Goal: Navigation & Orientation: Find specific page/section

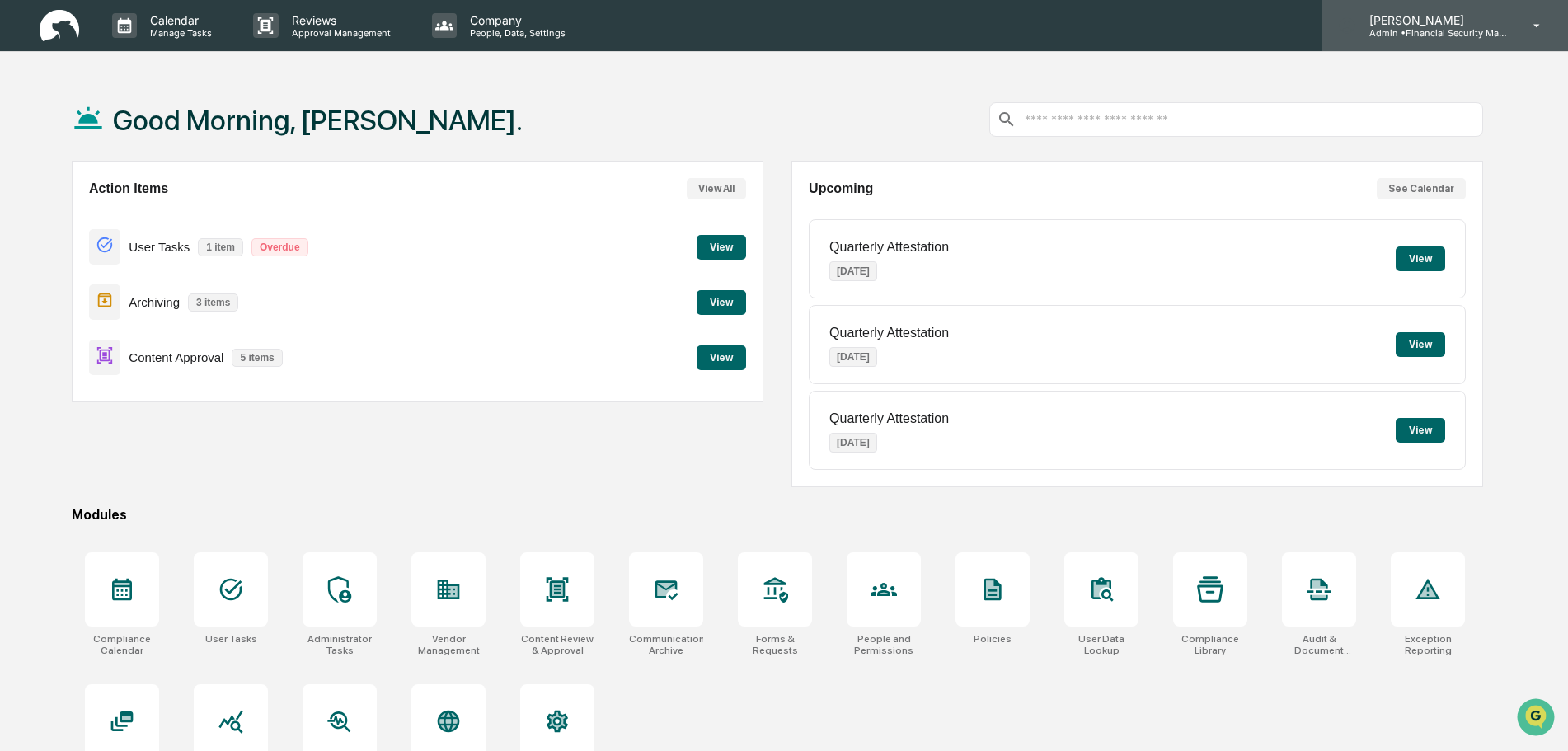
click at [1423, 27] on p "[PERSON_NAME]" at bounding box center [1432, 20] width 153 height 14
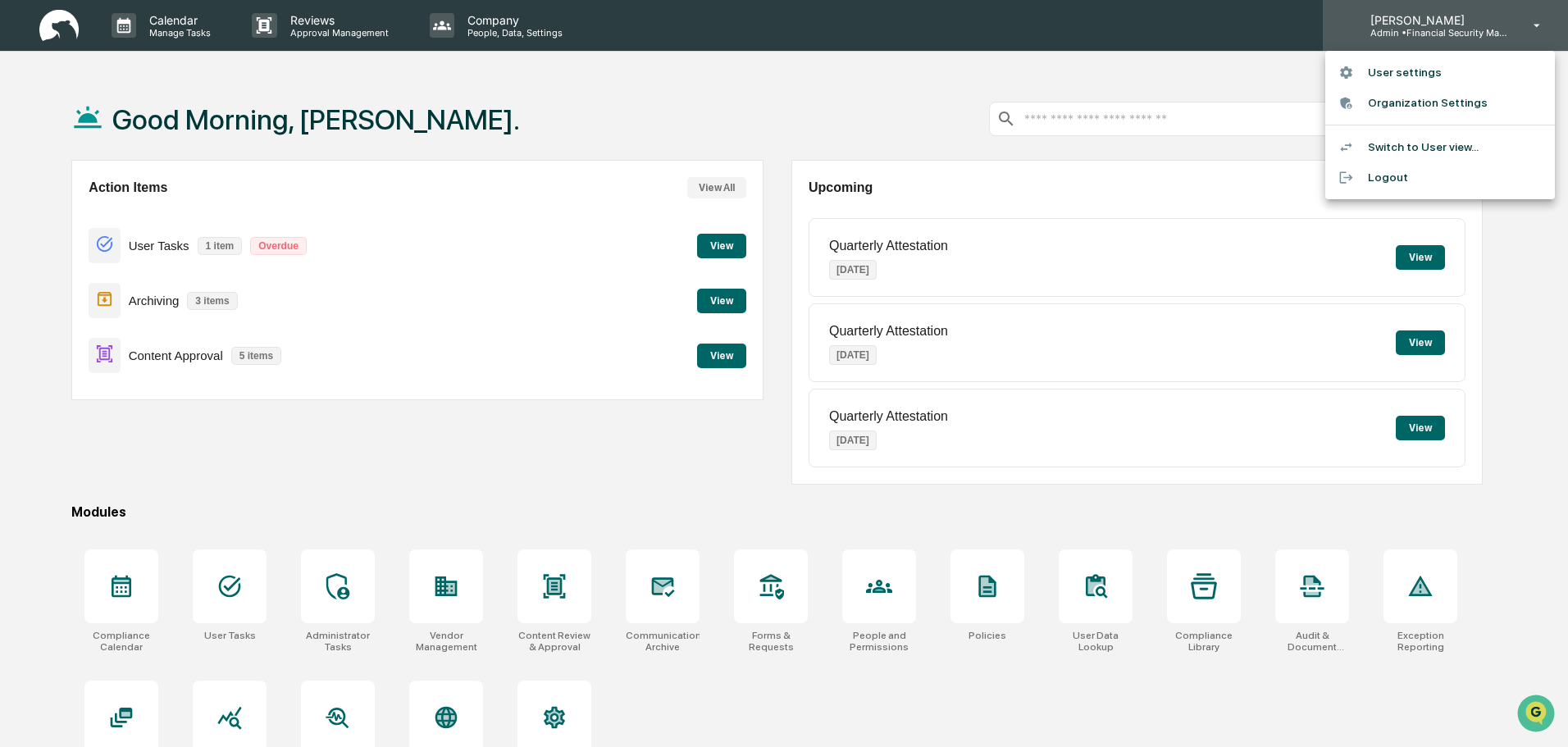
click at [1416, 26] on div at bounding box center [784, 374] width 1568 height 747
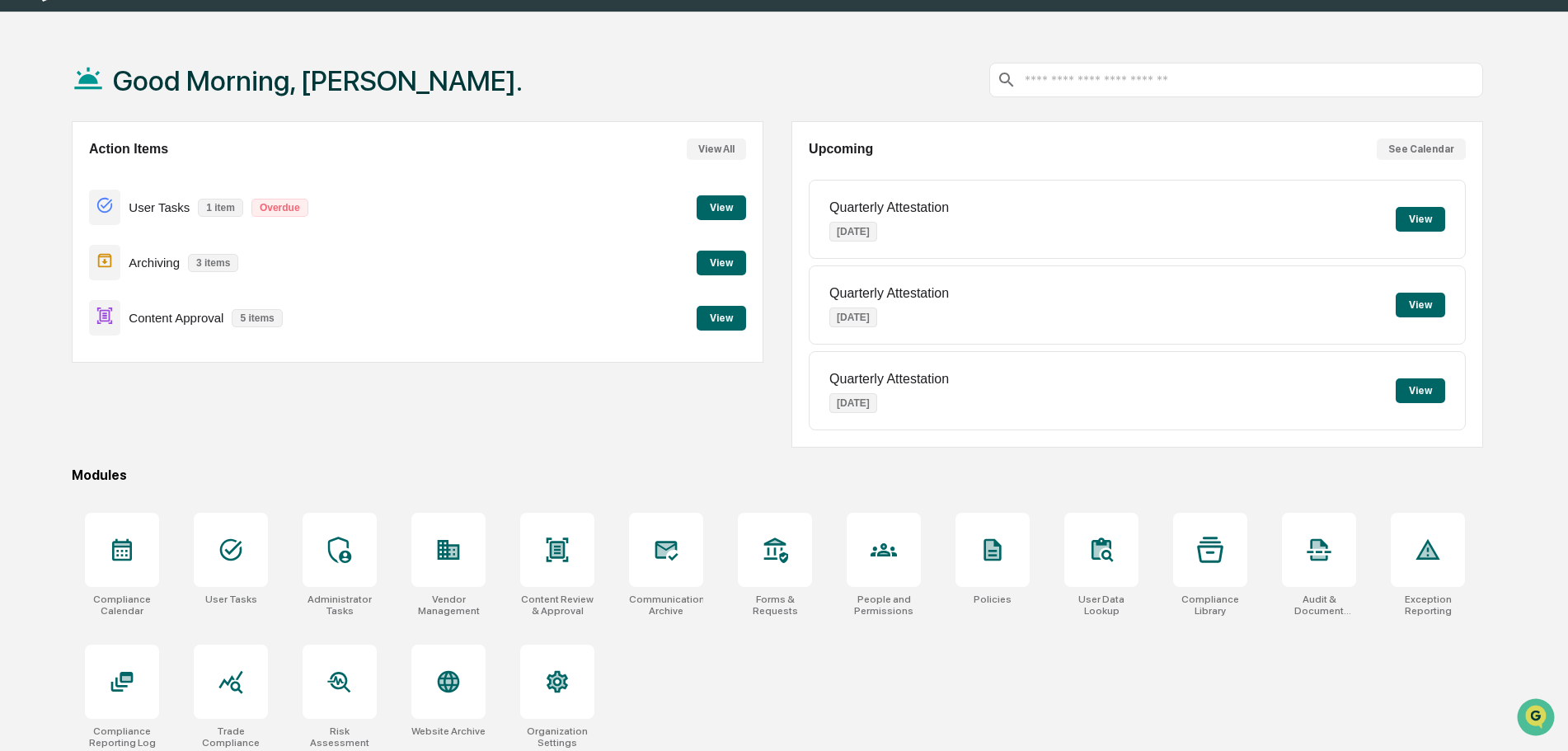
scroll to position [79, 0]
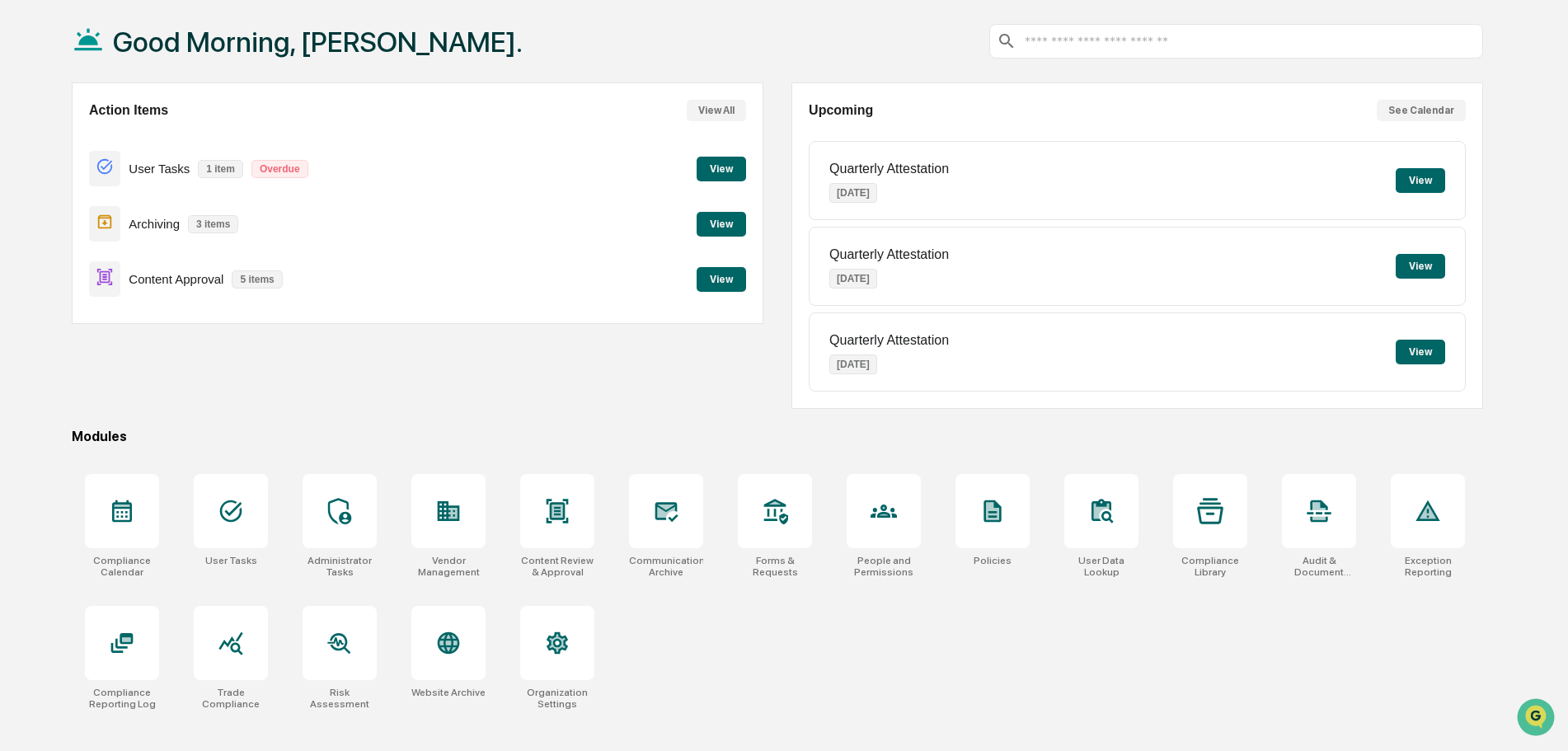
click at [712, 171] on button "View" at bounding box center [721, 169] width 50 height 25
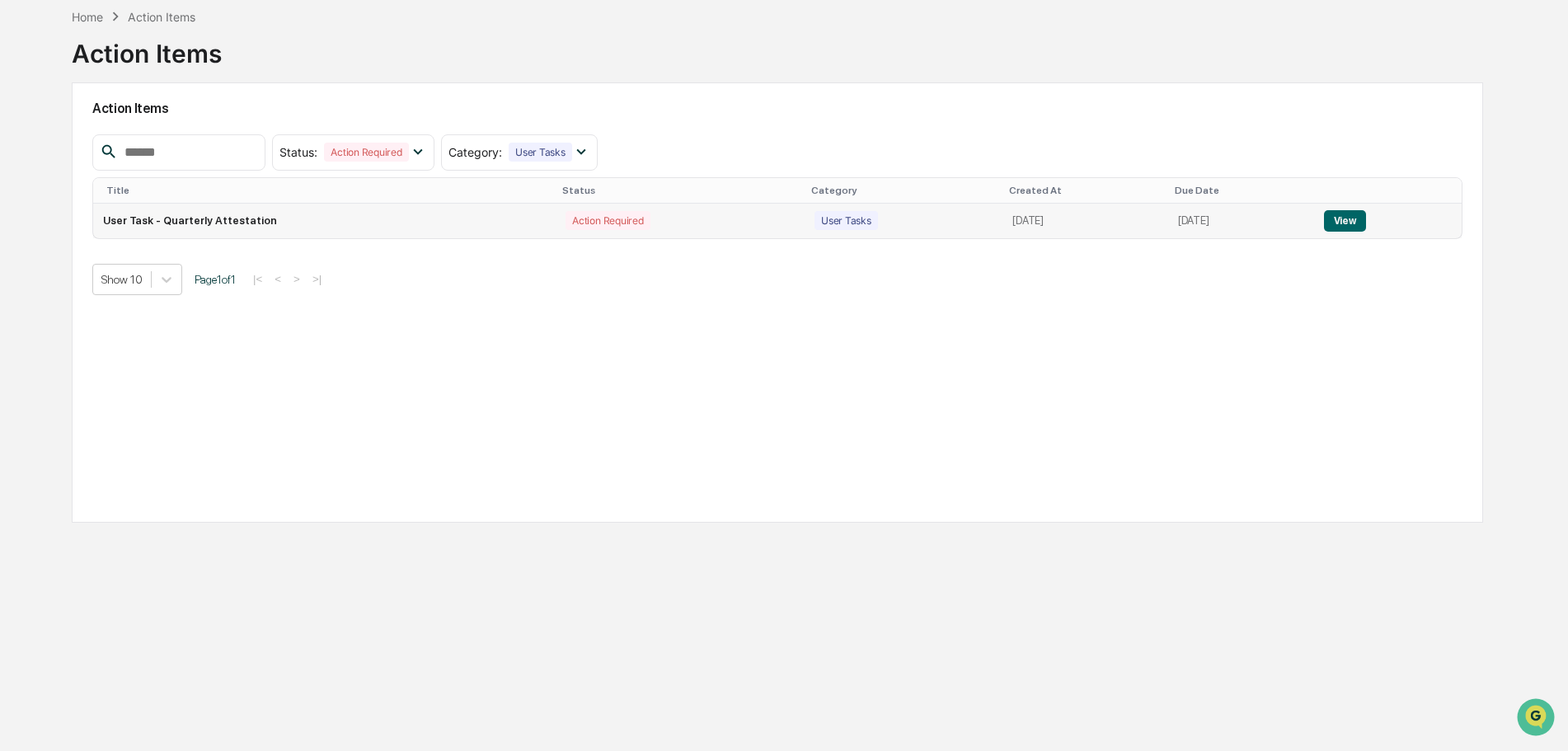
click at [1341, 222] on button "View" at bounding box center [1345, 221] width 42 height 21
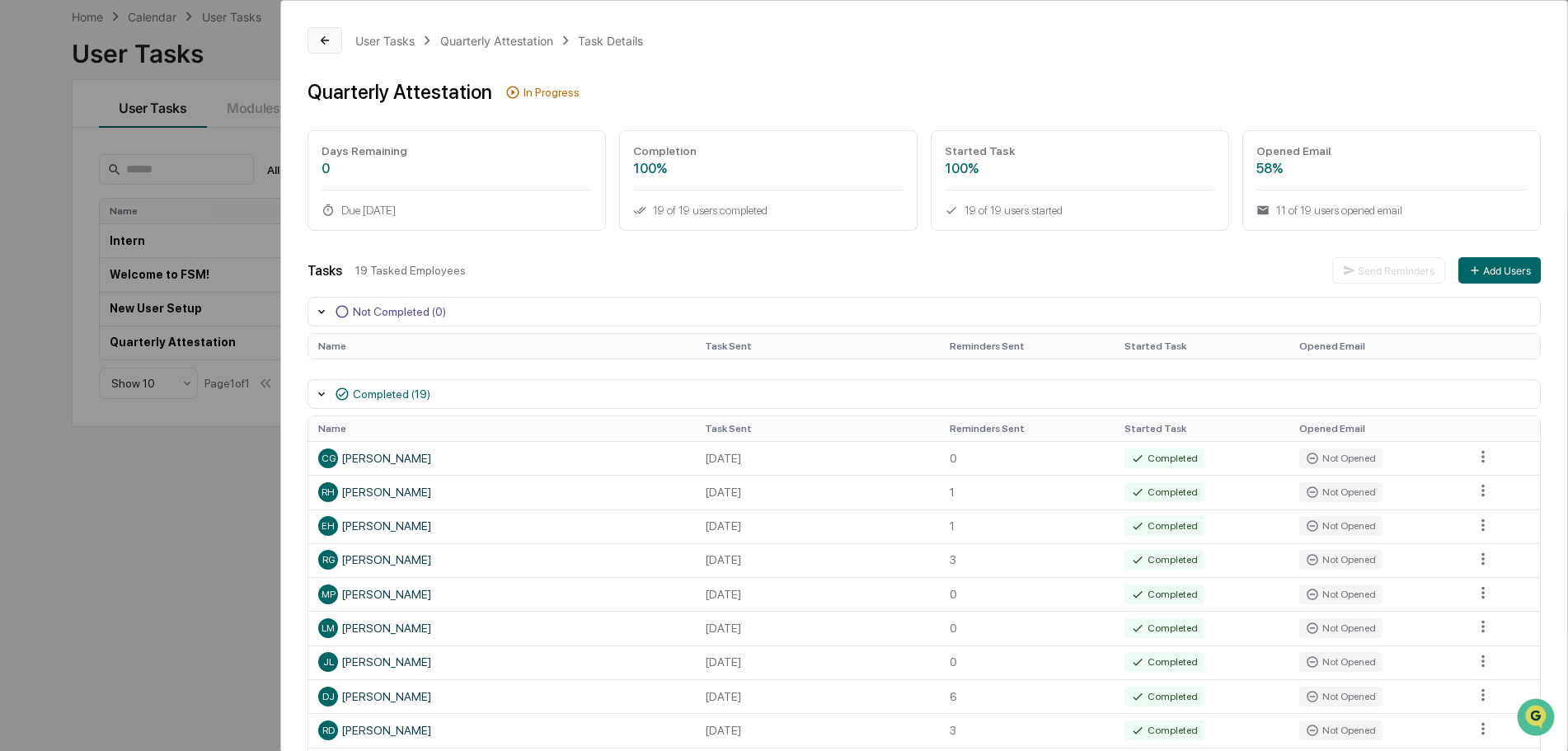
click at [322, 31] on button at bounding box center [324, 40] width 34 height 27
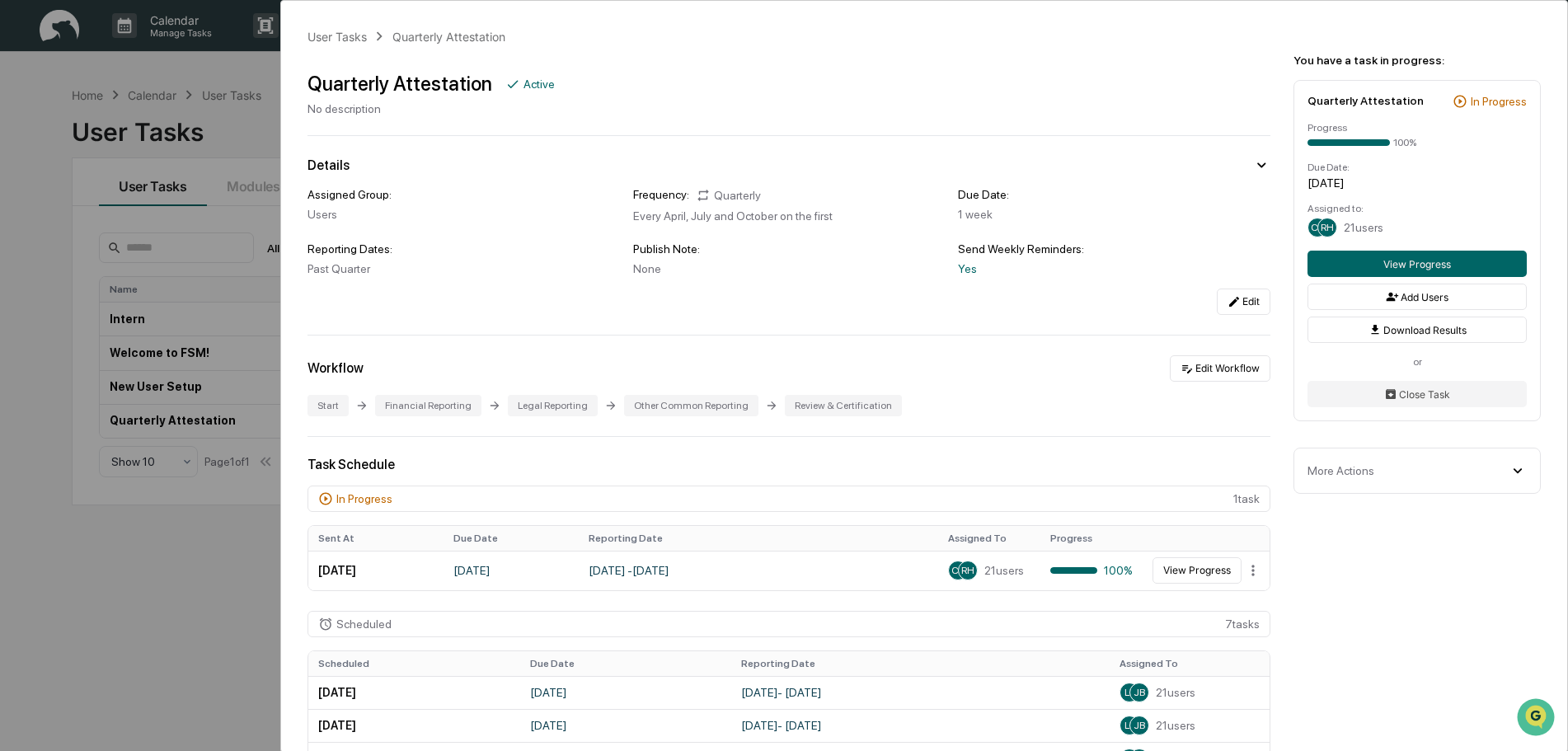
click at [127, 108] on div "User Tasks Quarterly Attestation Quarterly Attestation Active No description De…" at bounding box center [784, 376] width 1568 height 751
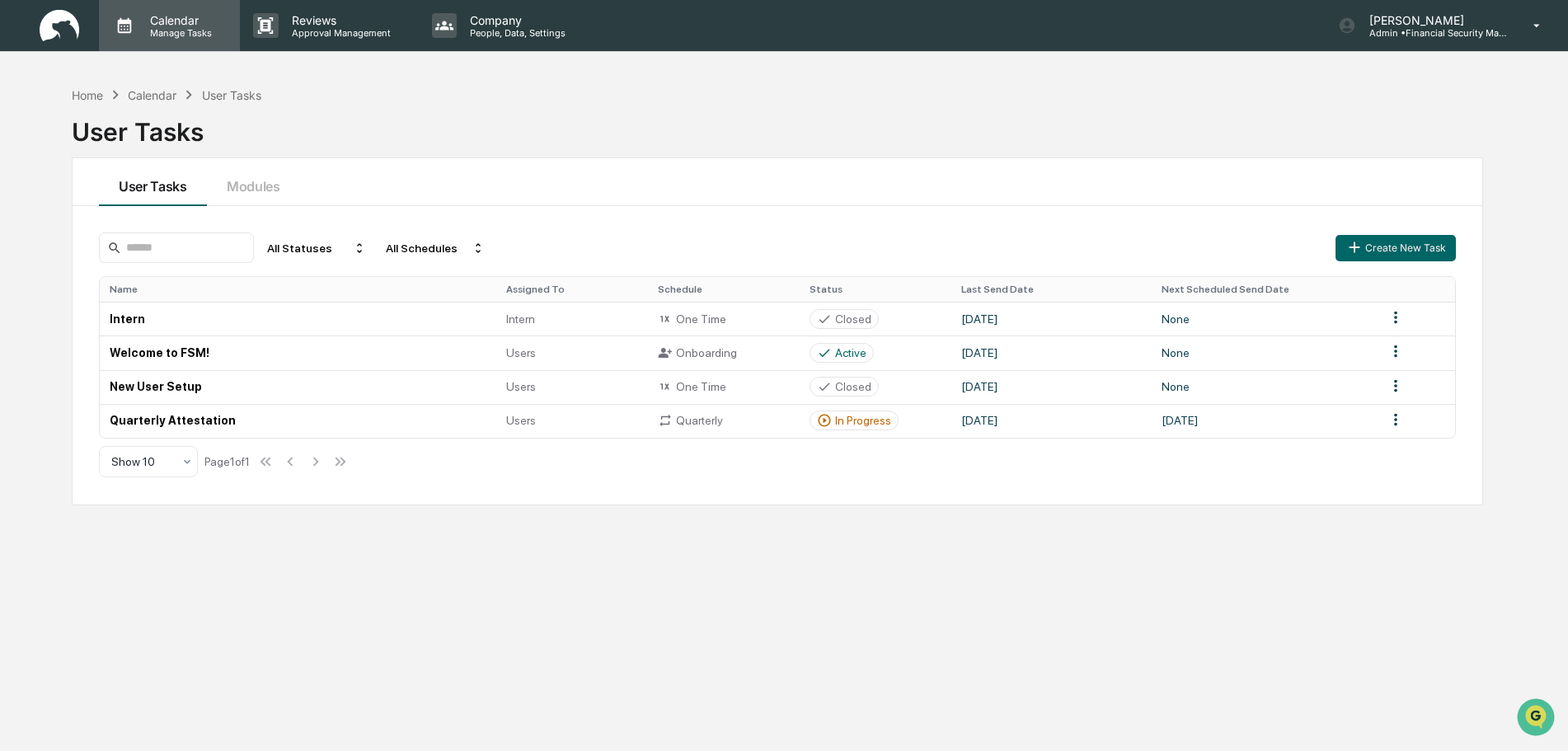
click at [148, 32] on p "Manage Tasks" at bounding box center [178, 33] width 83 height 11
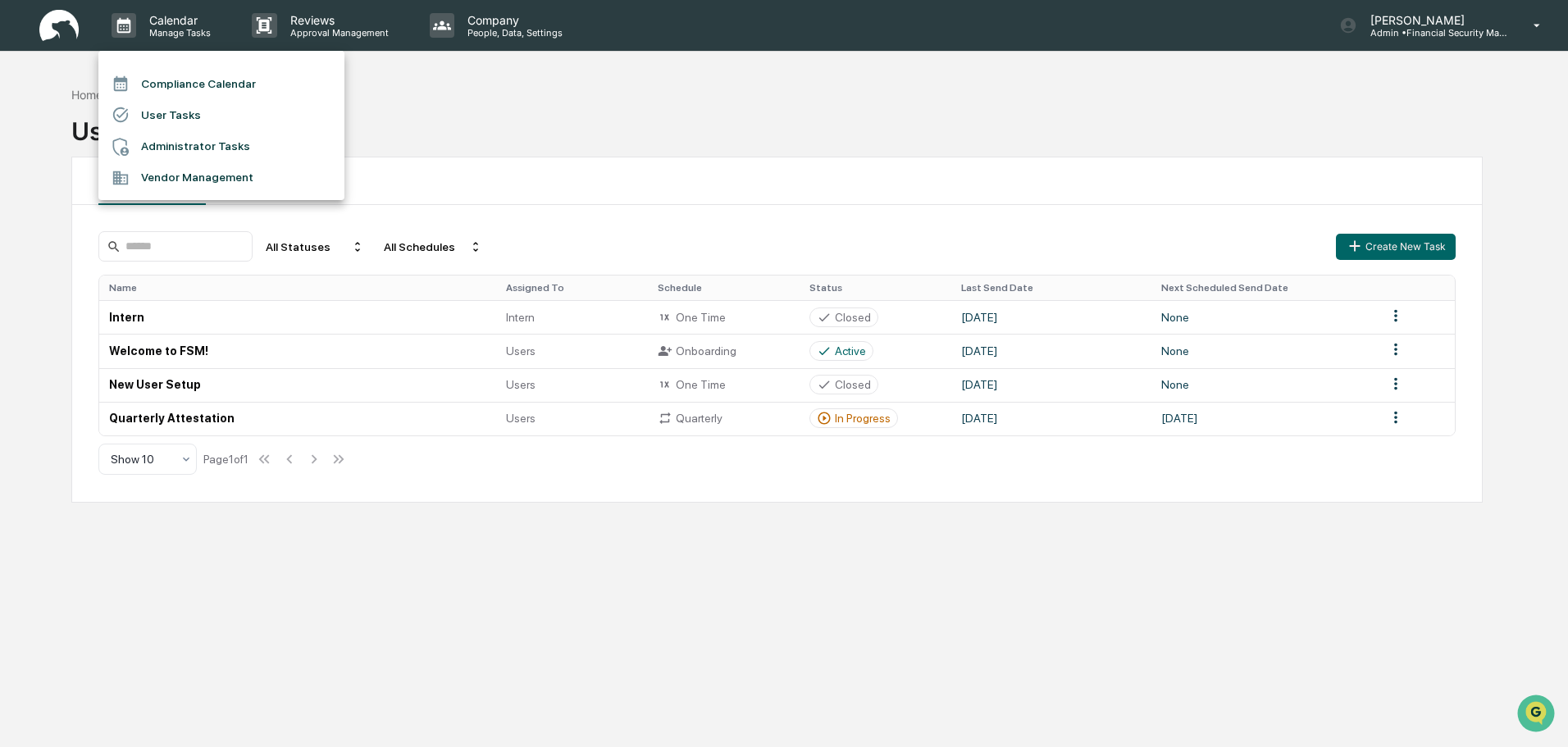
click at [183, 71] on li "Compliance Calendar" at bounding box center [221, 83] width 246 height 31
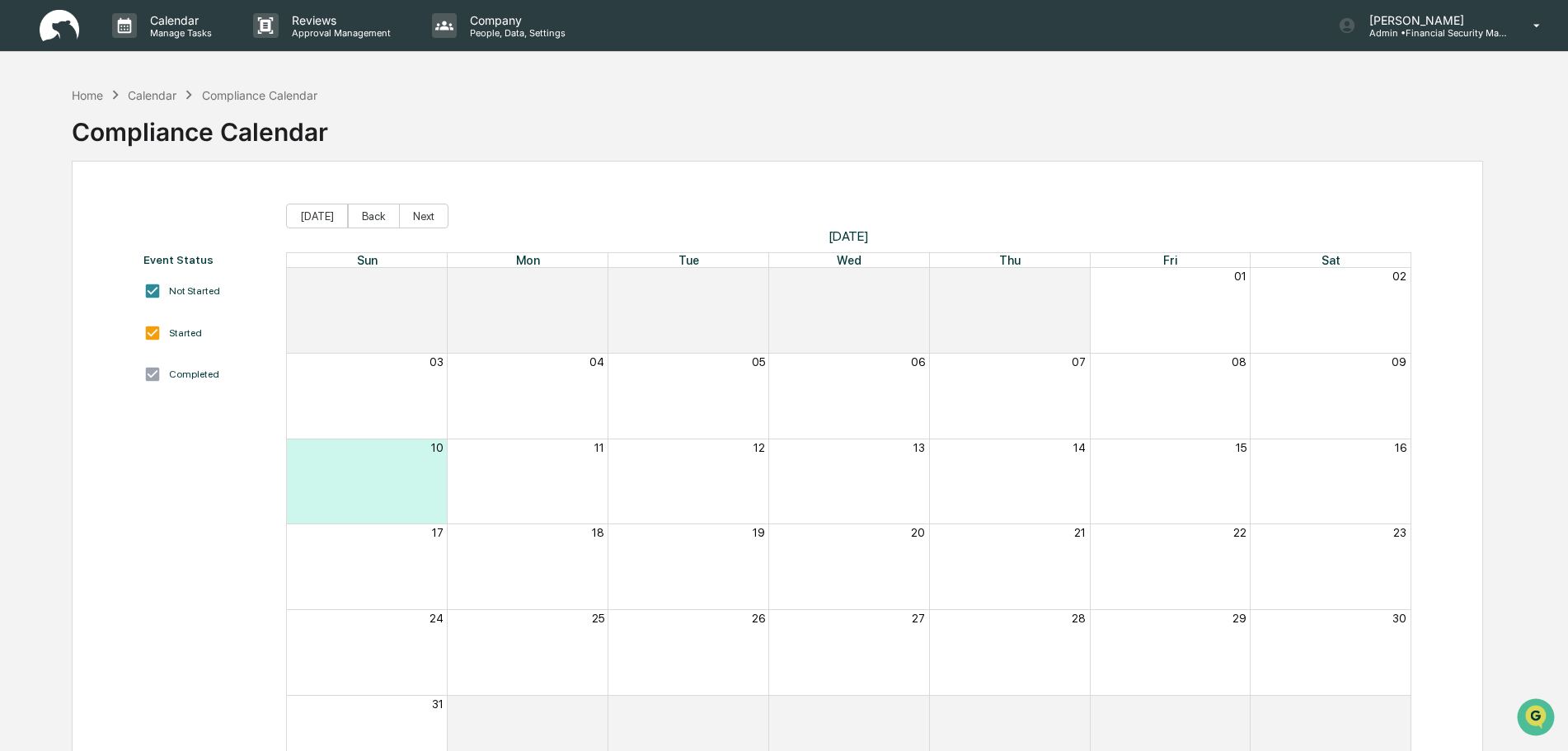
click at [541, 474] on div "Month View" at bounding box center [527, 482] width 161 height 85
click at [299, 38] on p "Approval Management" at bounding box center [339, 33] width 121 height 11
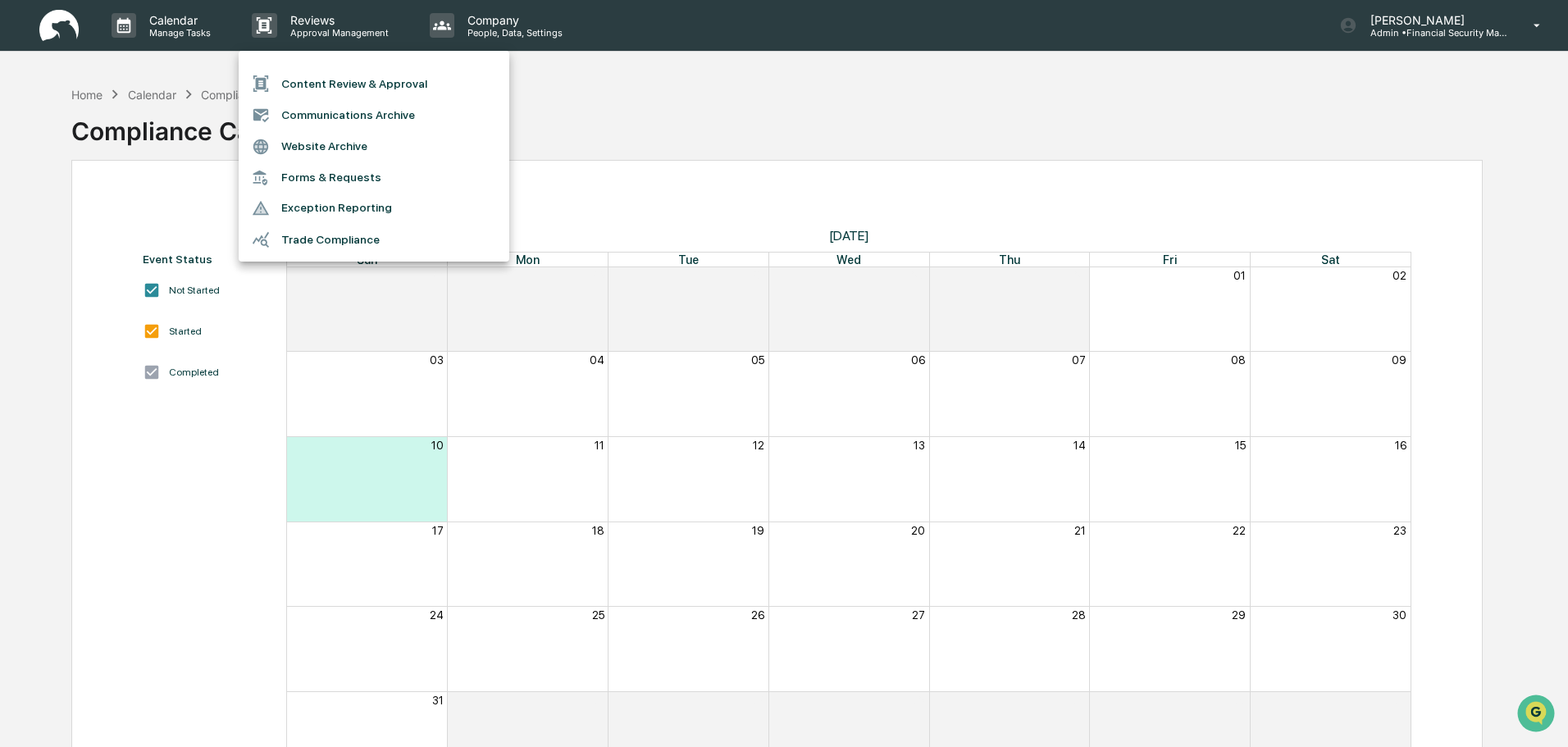
click at [504, 23] on div at bounding box center [784, 374] width 1568 height 747
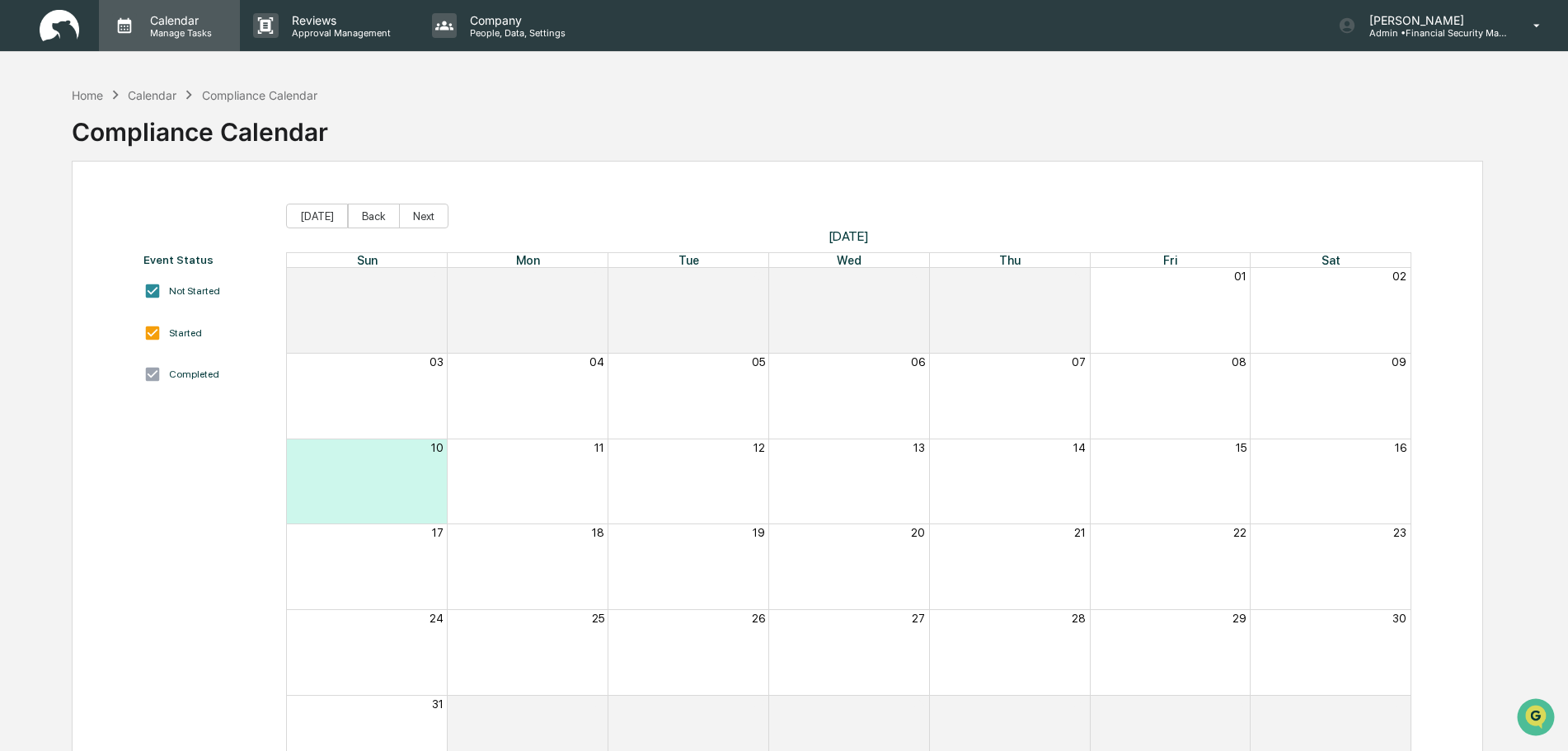
click at [114, 21] on icon at bounding box center [124, 25] width 25 height 25
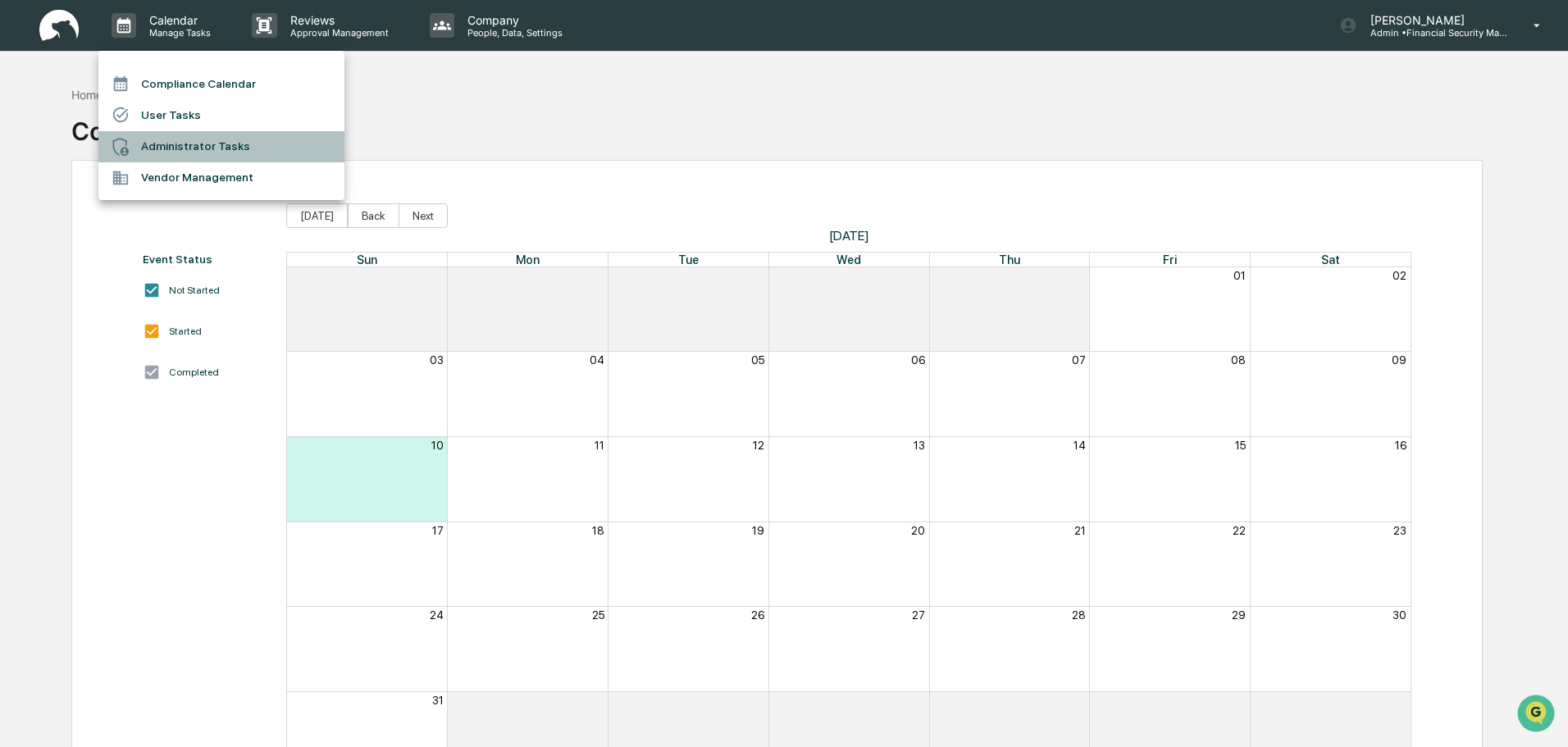
click at [210, 150] on li "Administrator Tasks" at bounding box center [221, 146] width 246 height 31
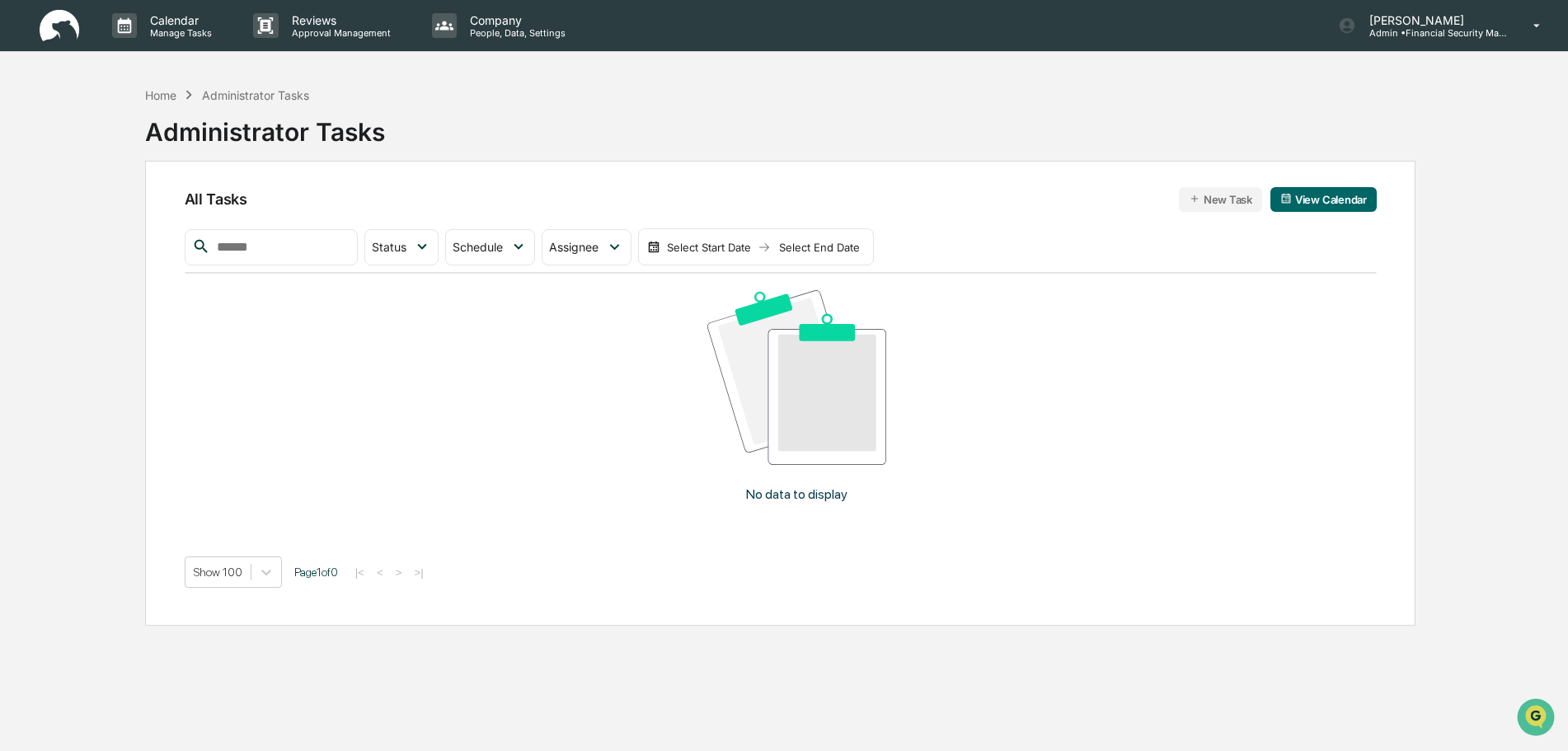
click at [249, 258] on input "text" at bounding box center [281, 247] width 140 height 21
type input "*********"
drag, startPoint x: 33, startPoint y: 19, endPoint x: 51, endPoint y: 29, distance: 20.6
click at [42, 26] on div "Calendar Manage Tasks Reviews Approval Management Company People, Data, Setting…" at bounding box center [784, 26] width 1568 height 52
click at [51, 29] on img at bounding box center [59, 27] width 39 height 33
